Goal: Download file/media

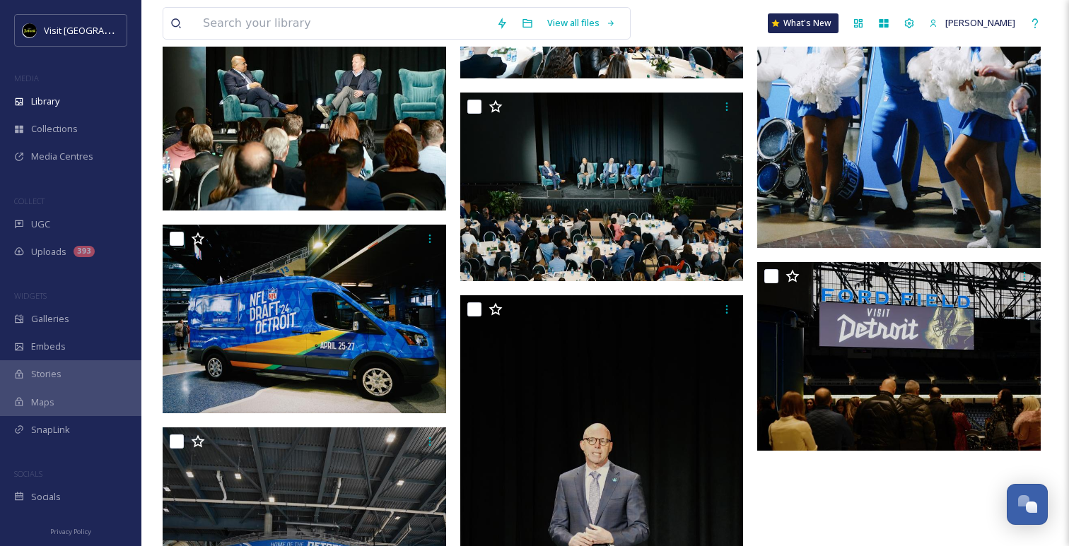
scroll to position [3502, 0]
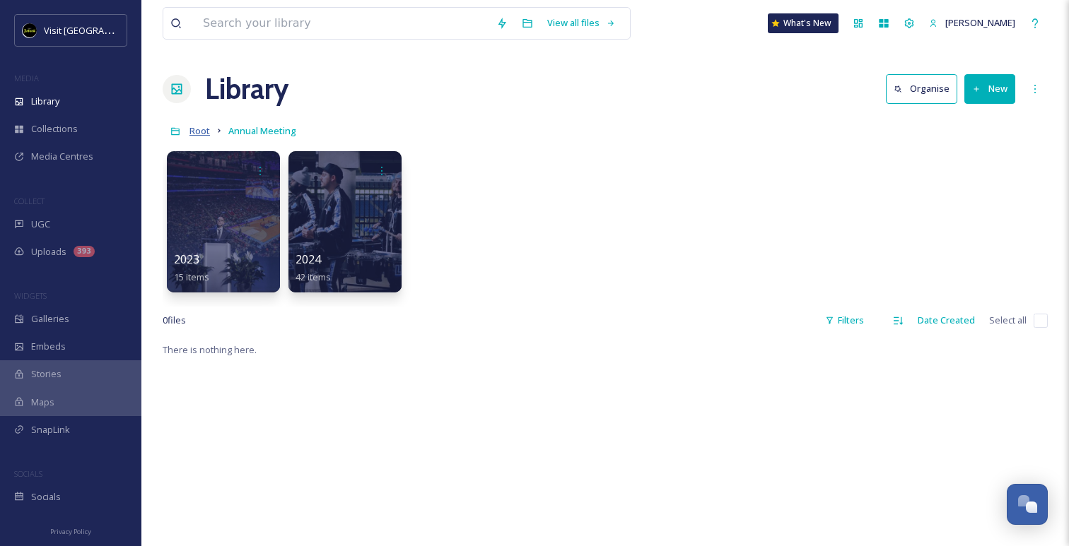
click at [196, 128] on span "Root" at bounding box center [199, 130] width 20 height 13
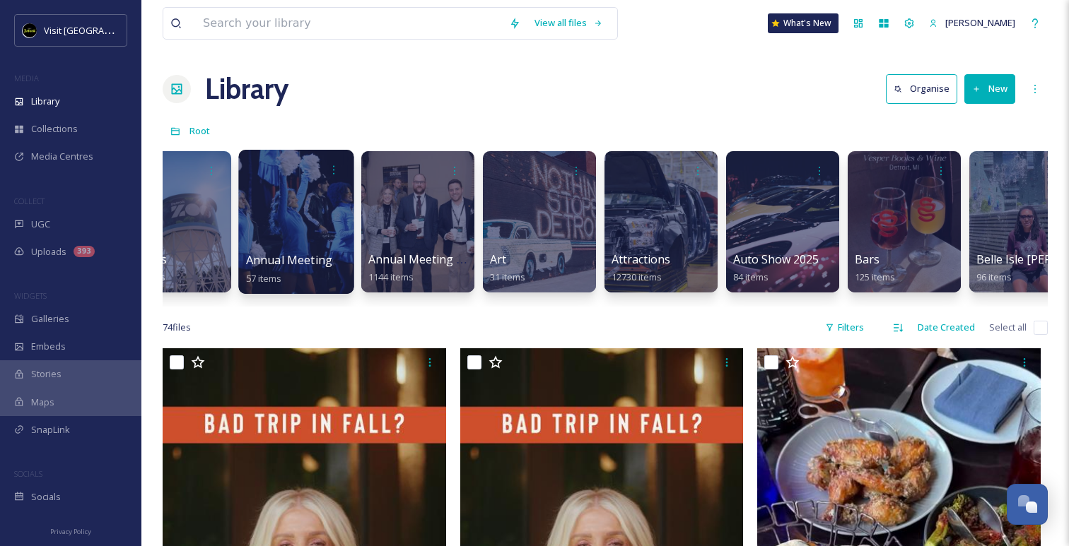
scroll to position [0, 378]
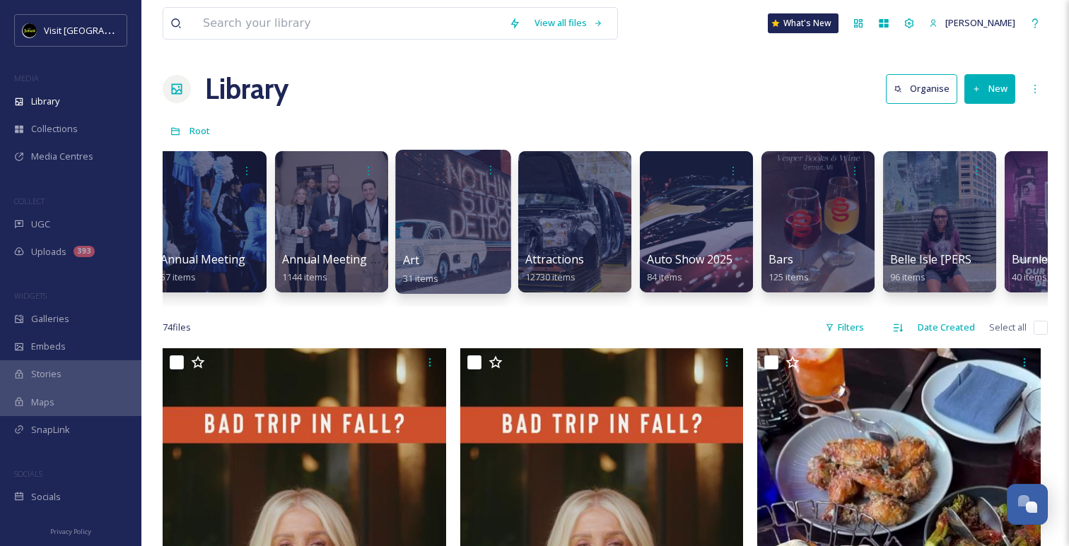
click at [470, 230] on div at bounding box center [452, 222] width 115 height 144
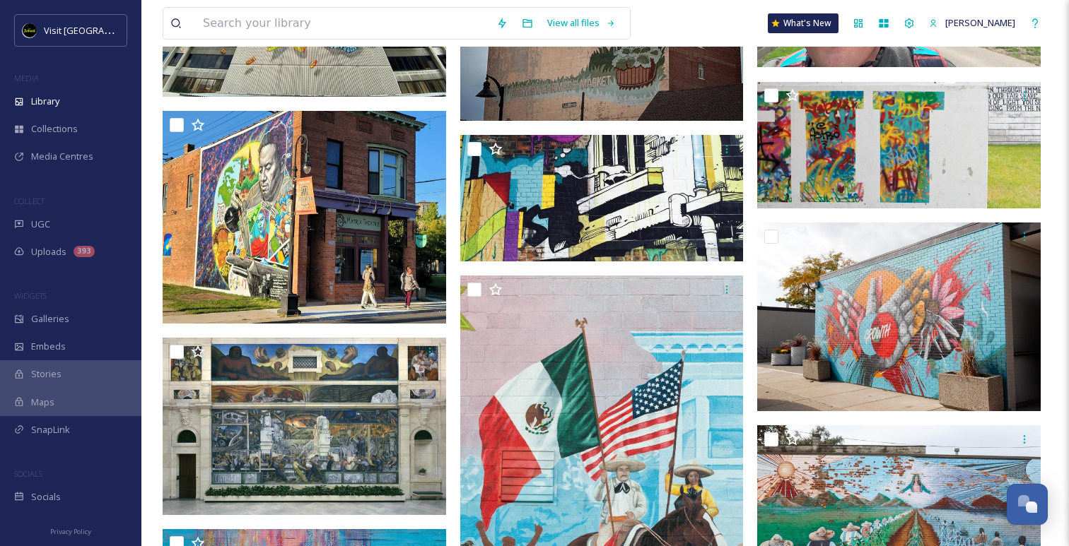
scroll to position [346, 0]
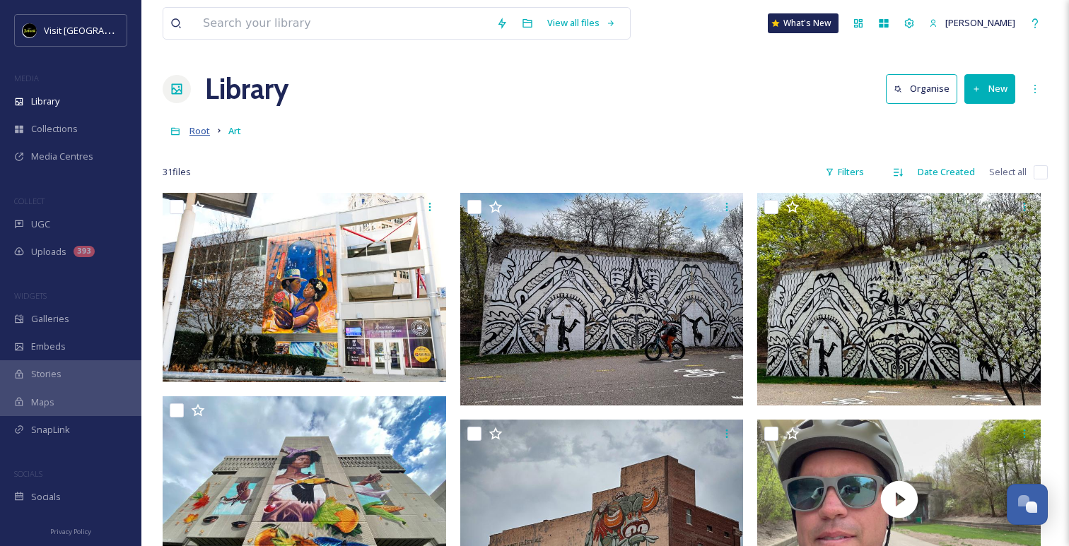
click at [196, 132] on span "Root" at bounding box center [199, 130] width 20 height 13
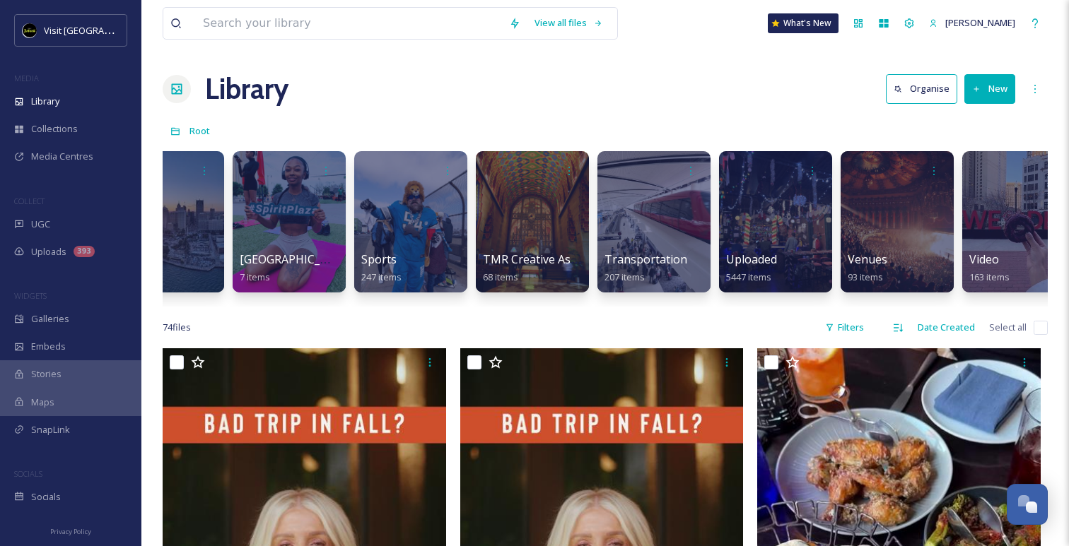
scroll to position [0, 6773]
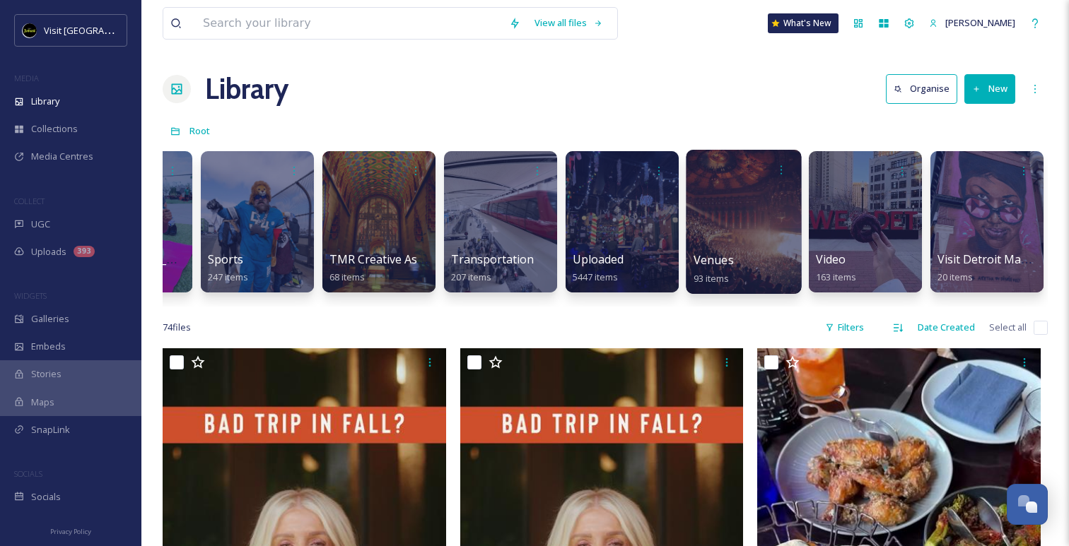
click at [729, 232] on div at bounding box center [743, 222] width 115 height 144
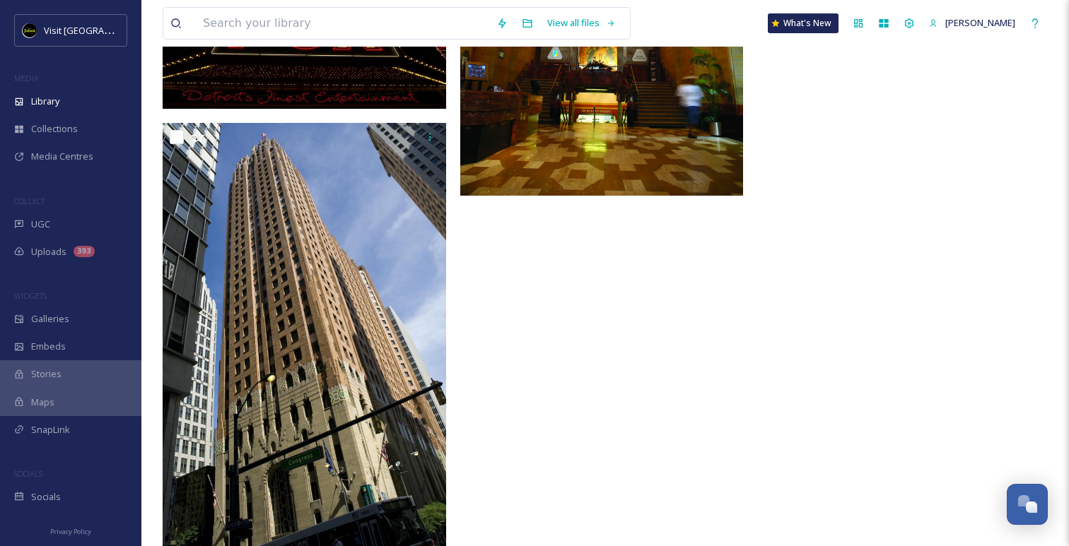
scroll to position [3437, 0]
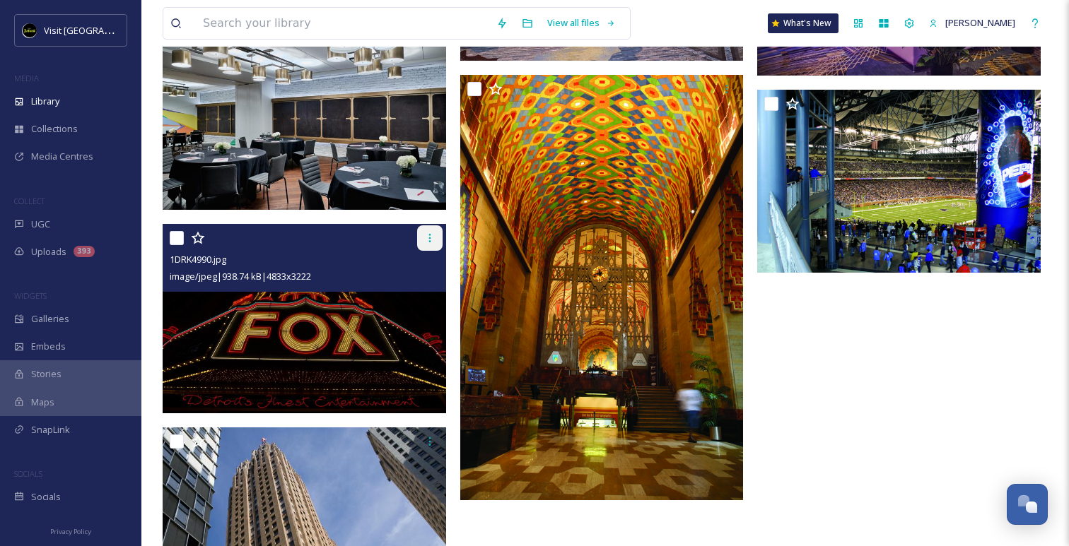
click at [419, 238] on div at bounding box center [429, 237] width 25 height 25
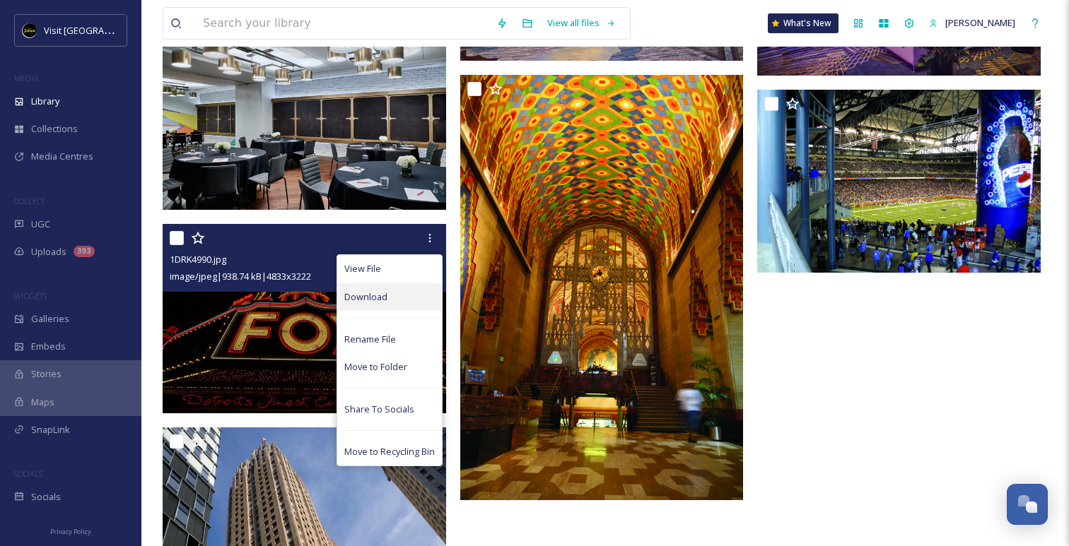
click at [387, 306] on div "Download" at bounding box center [389, 297] width 105 height 28
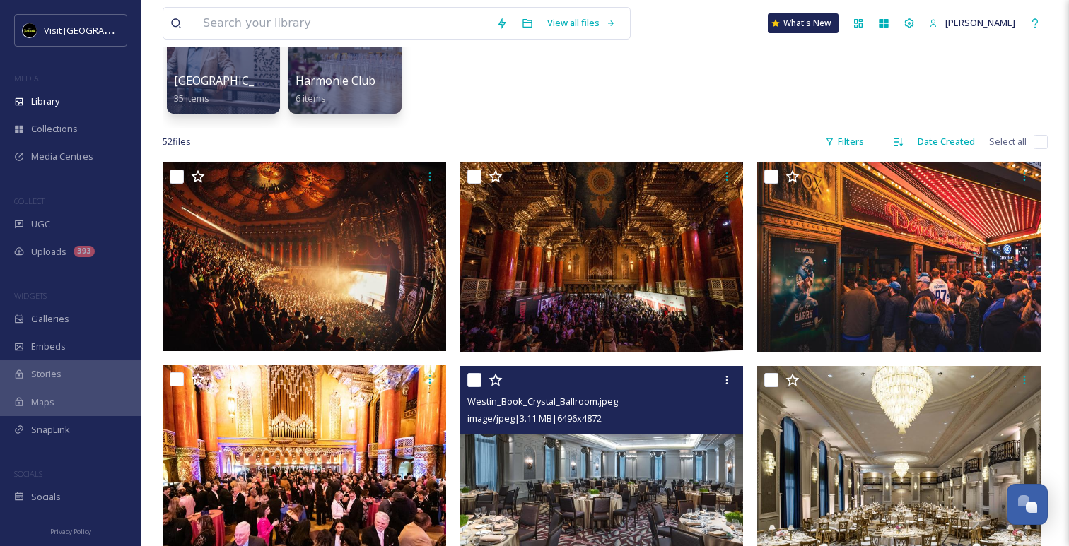
scroll to position [175, 0]
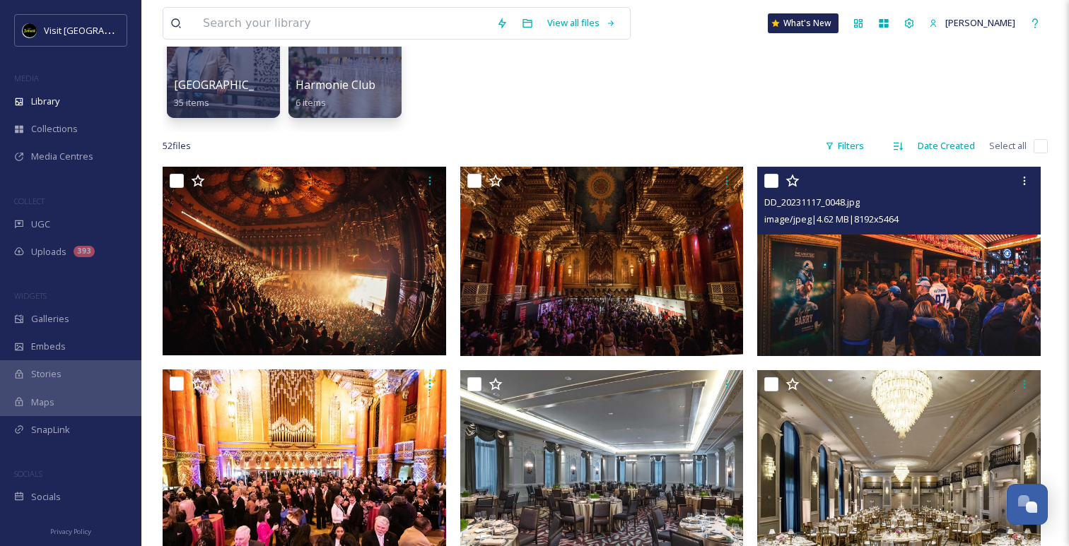
click at [850, 244] on img at bounding box center [898, 261] width 283 height 189
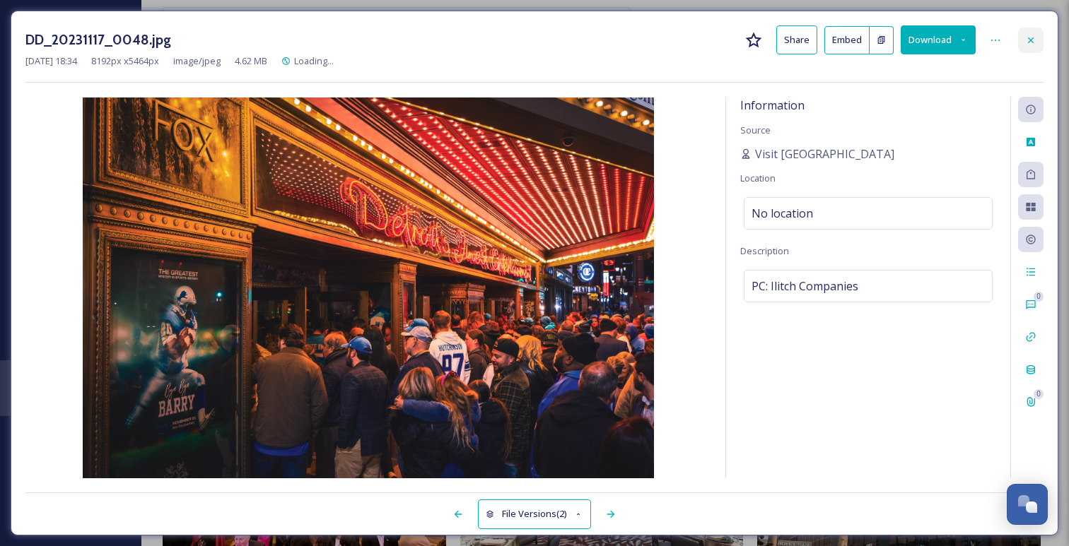
click at [1033, 28] on div at bounding box center [1030, 40] width 25 height 25
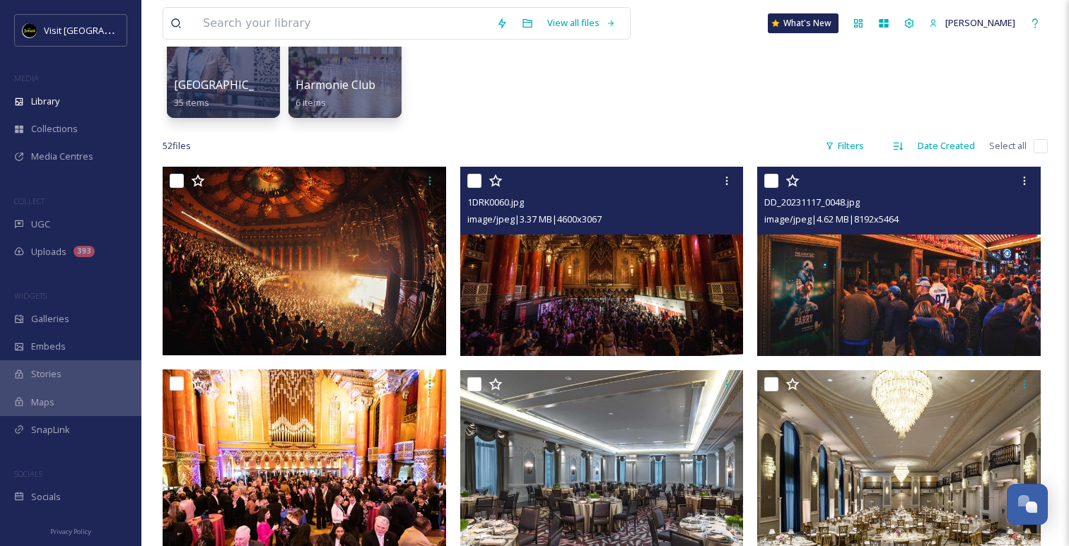
click at [530, 283] on img at bounding box center [601, 261] width 283 height 189
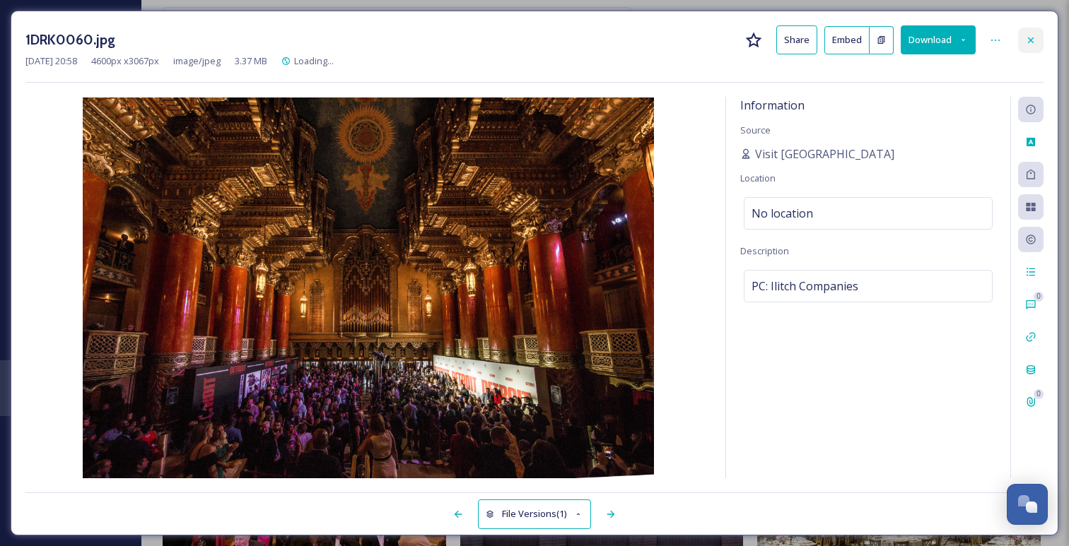
click at [1038, 40] on div at bounding box center [1030, 40] width 25 height 25
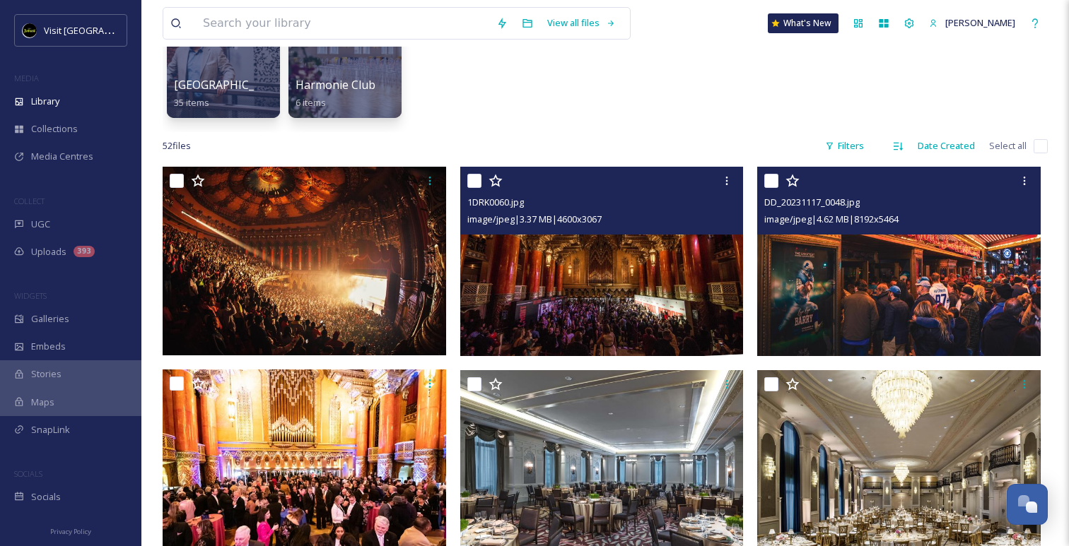
click at [915, 282] on img at bounding box center [898, 261] width 283 height 189
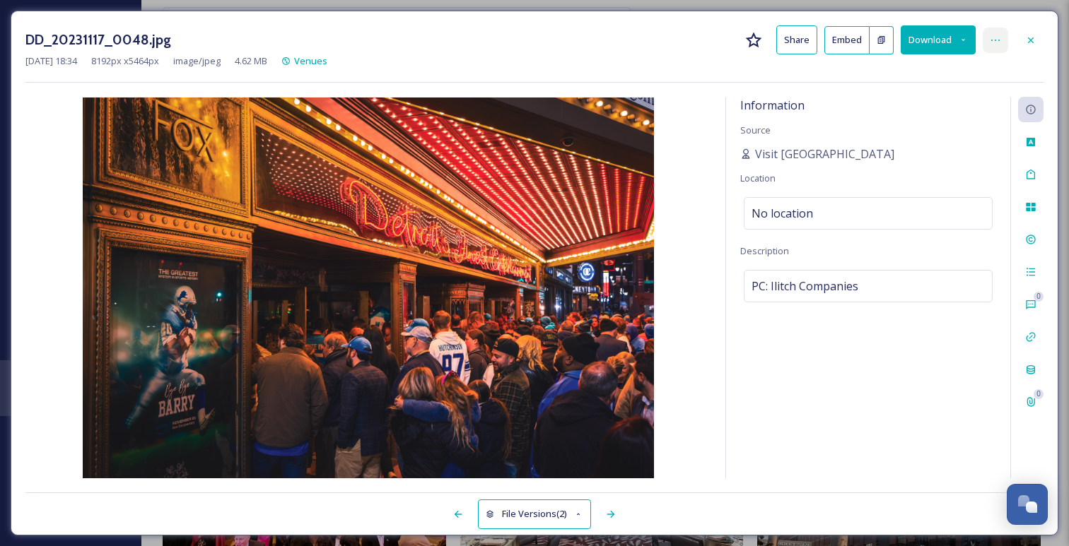
click at [995, 38] on icon at bounding box center [994, 40] width 11 height 11
click at [1036, 41] on div at bounding box center [1030, 40] width 25 height 25
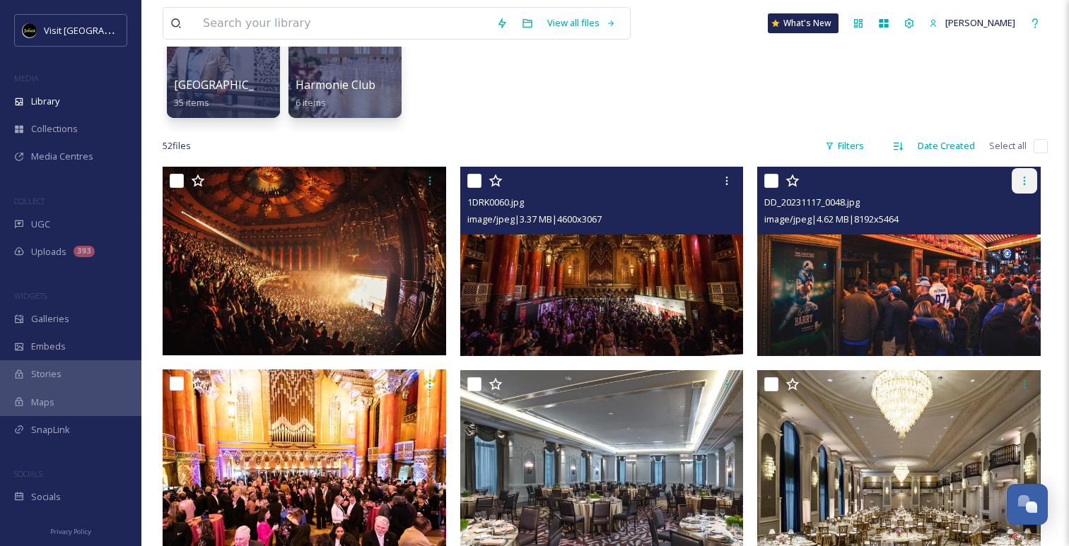
click at [1030, 182] on div at bounding box center [1023, 180] width 25 height 25
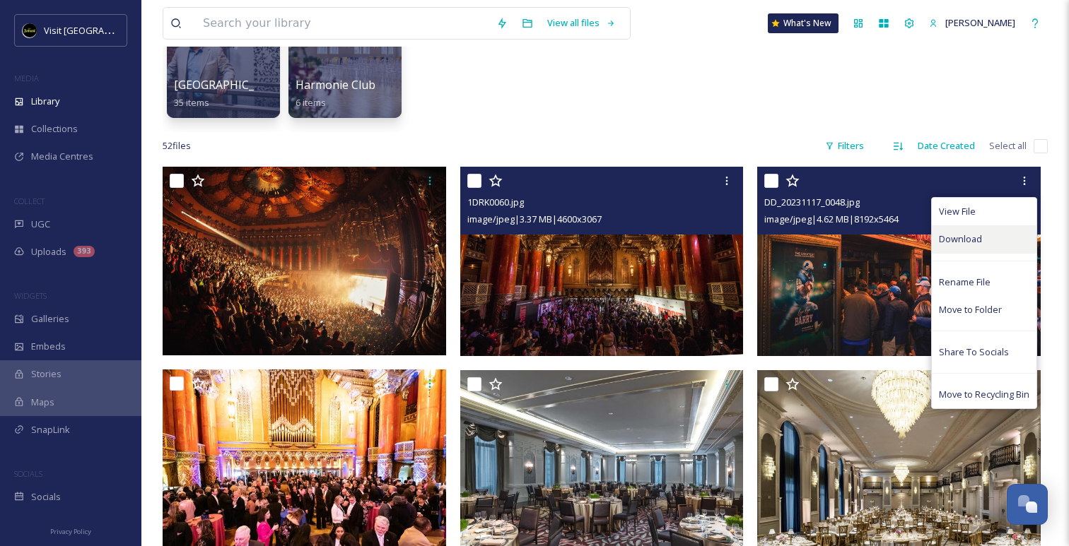
click at [968, 241] on span "Download" at bounding box center [960, 239] width 43 height 13
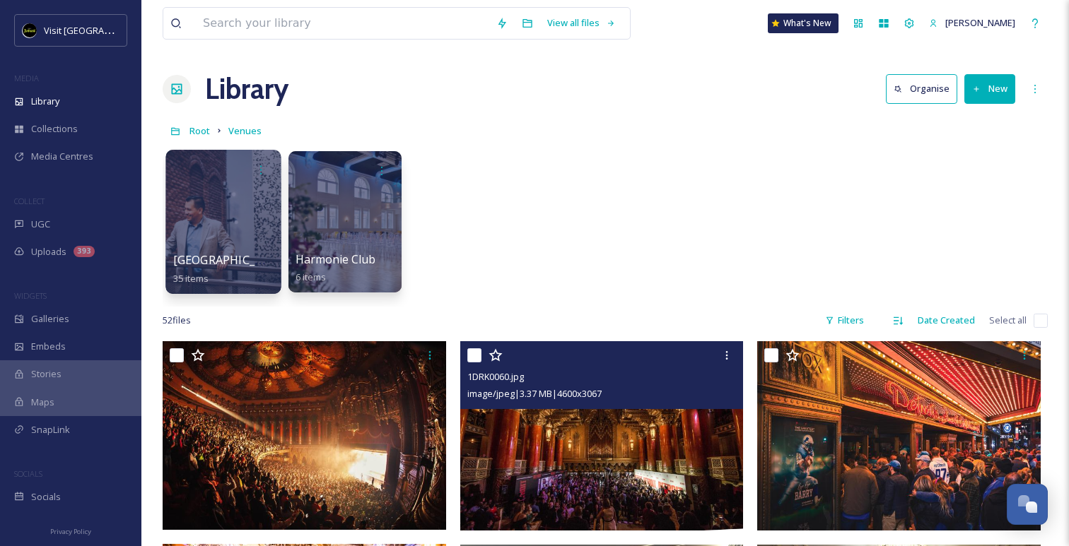
click at [184, 210] on div at bounding box center [222, 222] width 115 height 144
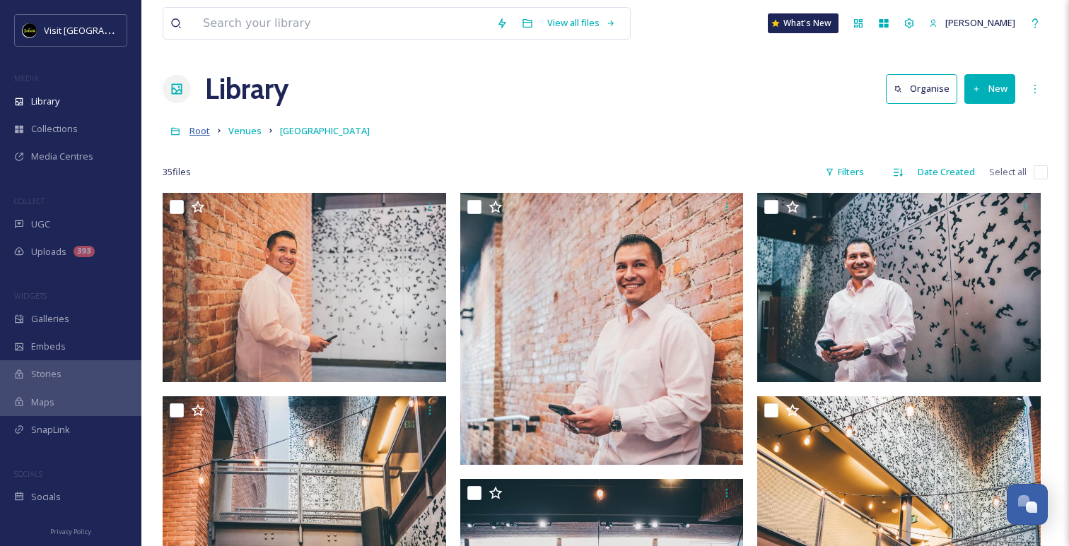
click at [196, 134] on span "Root" at bounding box center [199, 130] width 20 height 13
